Goal: Information Seeking & Learning: Learn about a topic

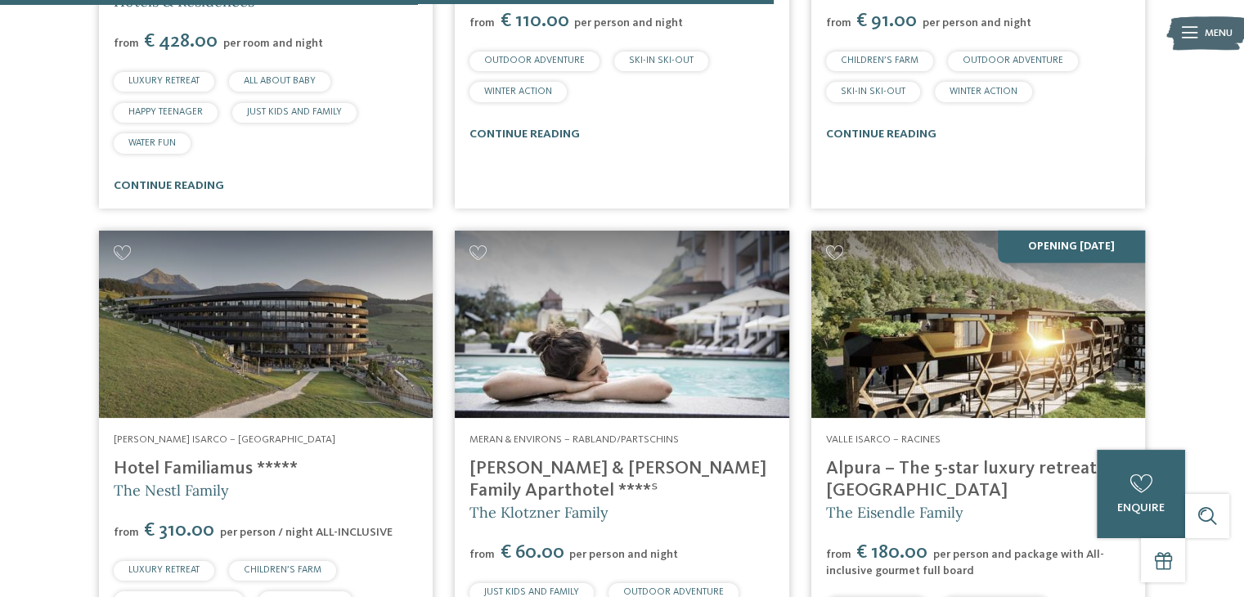
scroll to position [3211, 0]
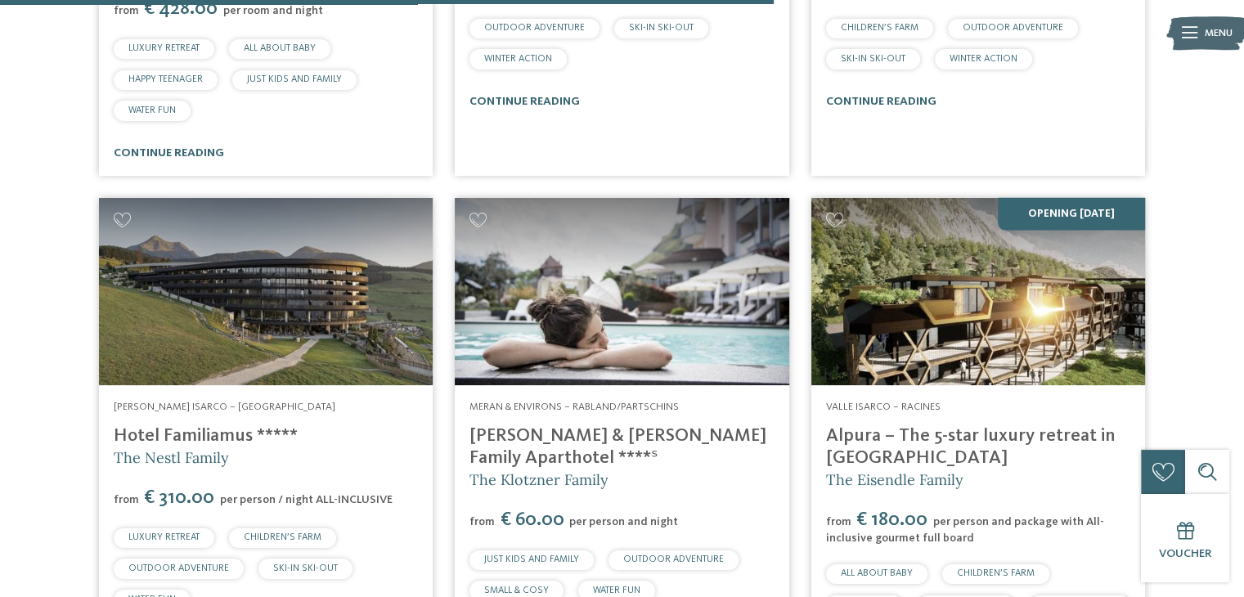
click at [1064, 281] on img at bounding box center [979, 292] width 334 height 188
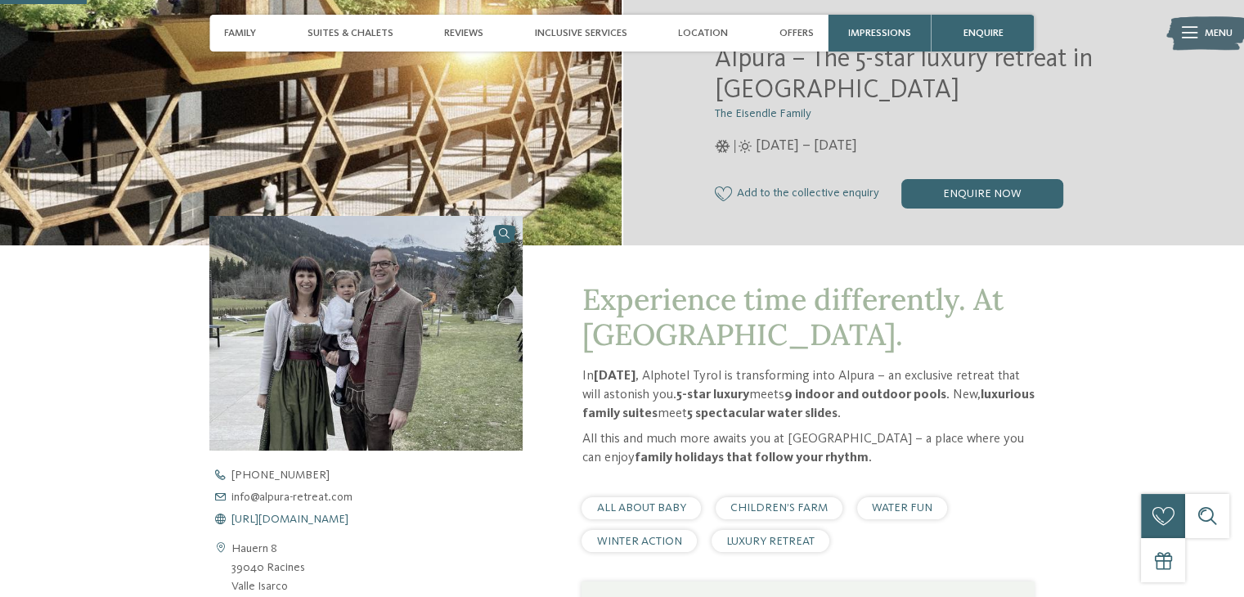
click at [349, 520] on span "[URL][DOMAIN_NAME]" at bounding box center [290, 519] width 117 height 11
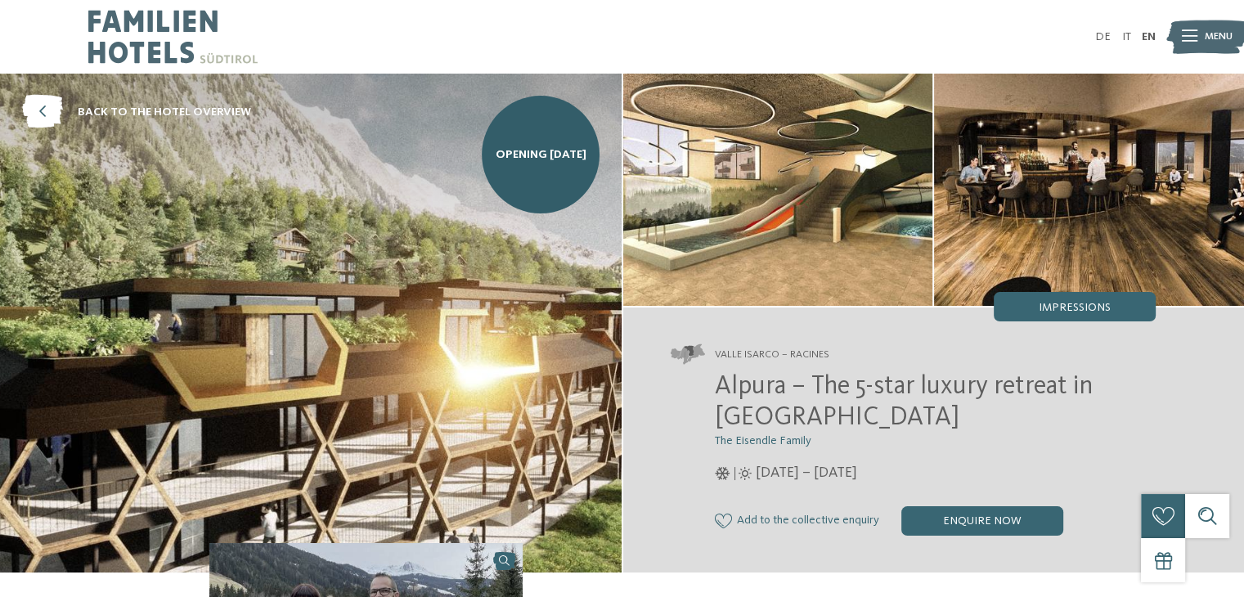
click at [491, 317] on img at bounding box center [311, 323] width 622 height 499
click at [715, 189] on img at bounding box center [778, 190] width 310 height 232
click at [1022, 180] on img at bounding box center [1089, 190] width 310 height 232
